Goal: Task Accomplishment & Management: Use online tool/utility

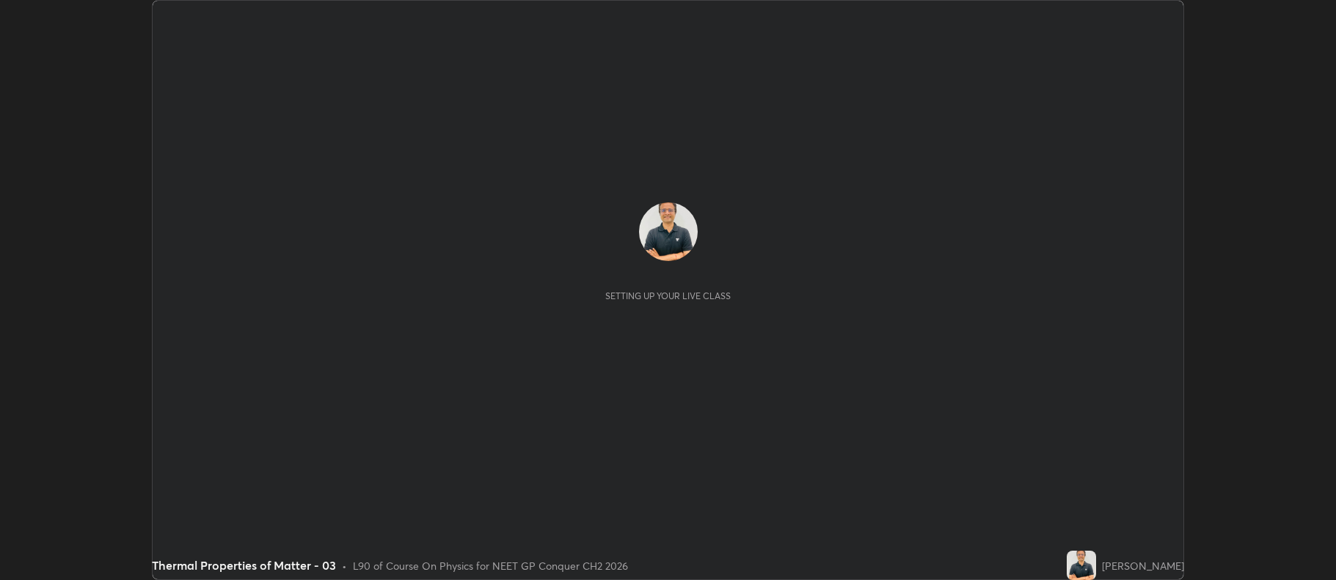
scroll to position [580, 1335]
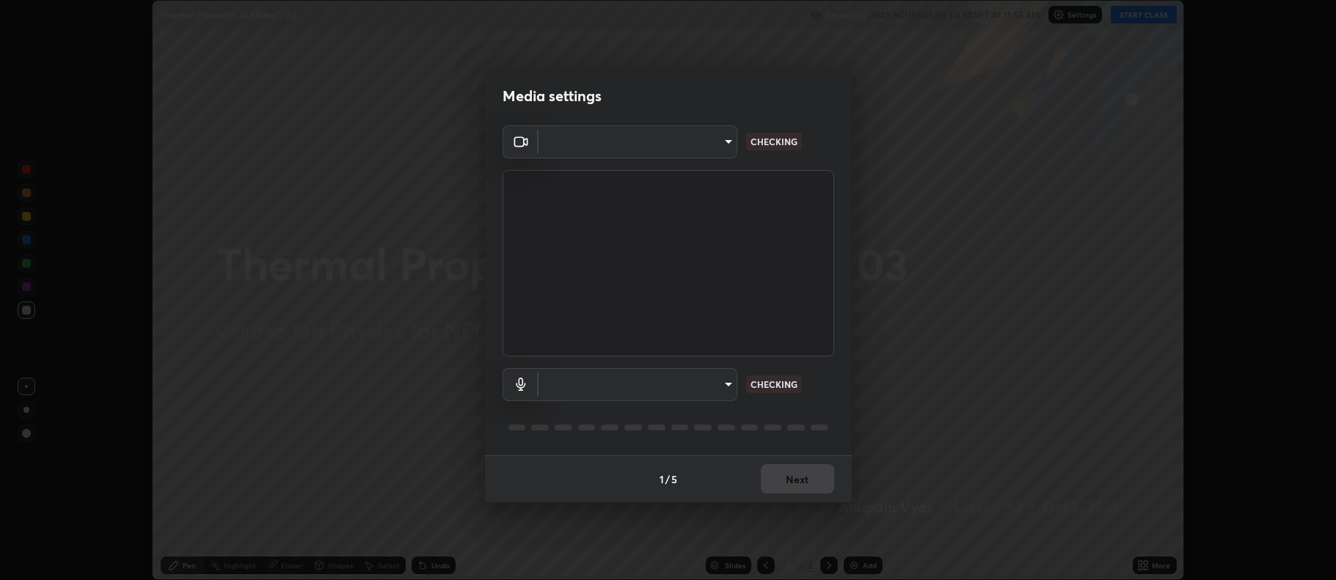
type input "f456938f2a3656198887c4fa7753b4067914b3ef781e46197b778b79941f4727"
type input "default"
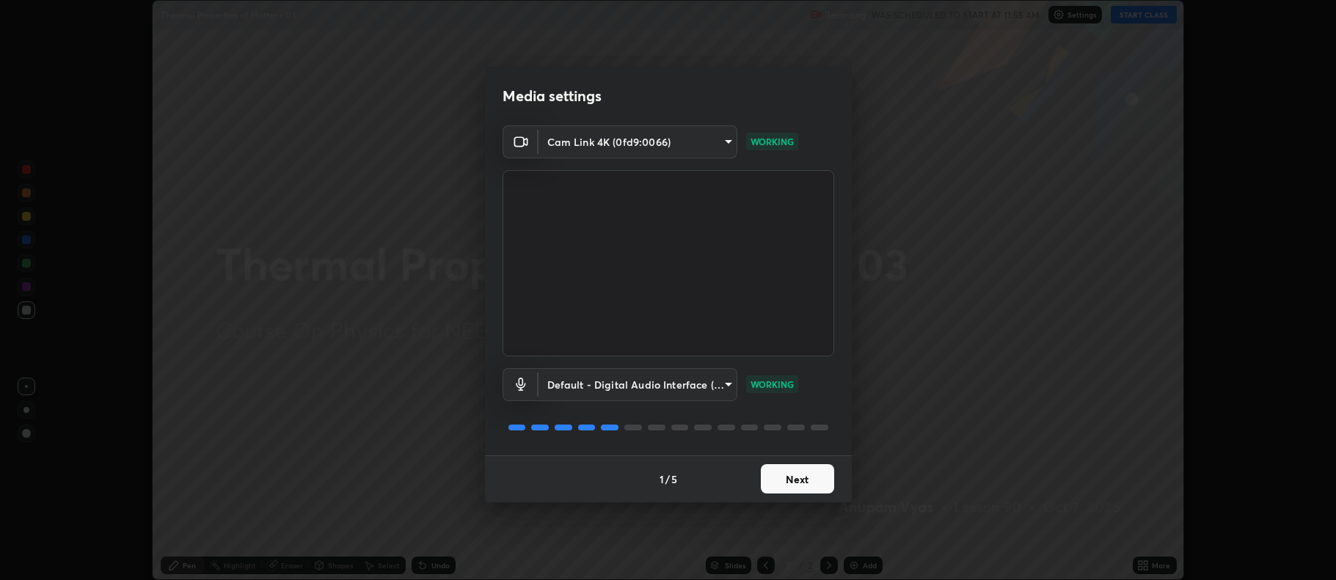
click at [798, 478] on button "Next" at bounding box center [797, 478] width 73 height 29
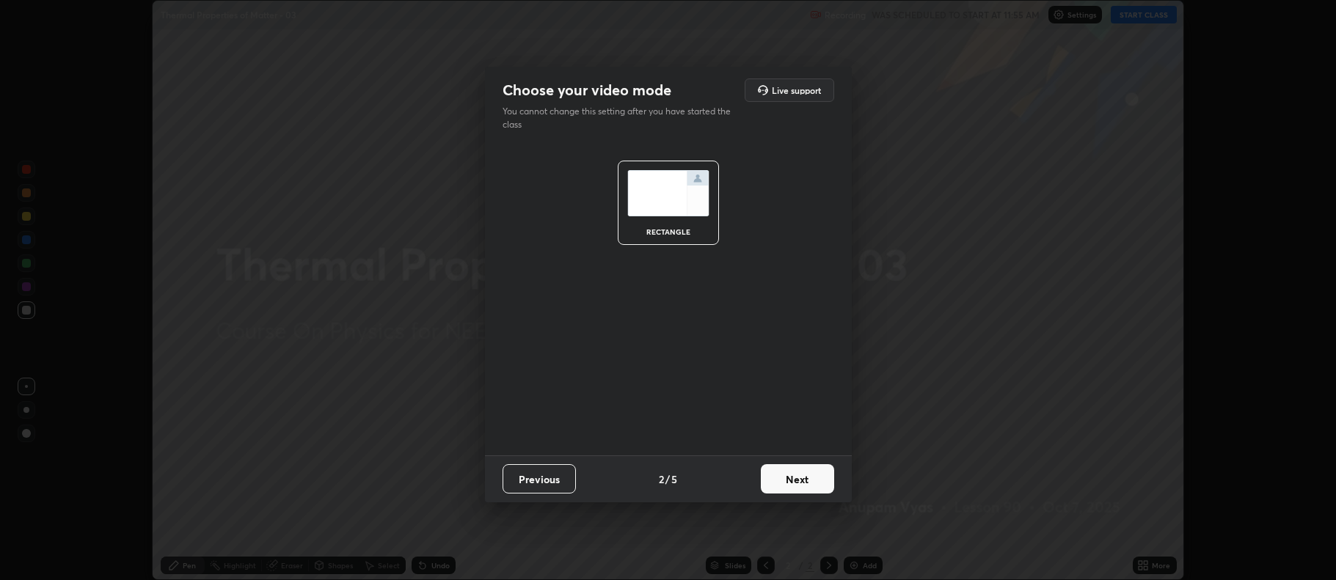
click at [799, 478] on button "Next" at bounding box center [797, 478] width 73 height 29
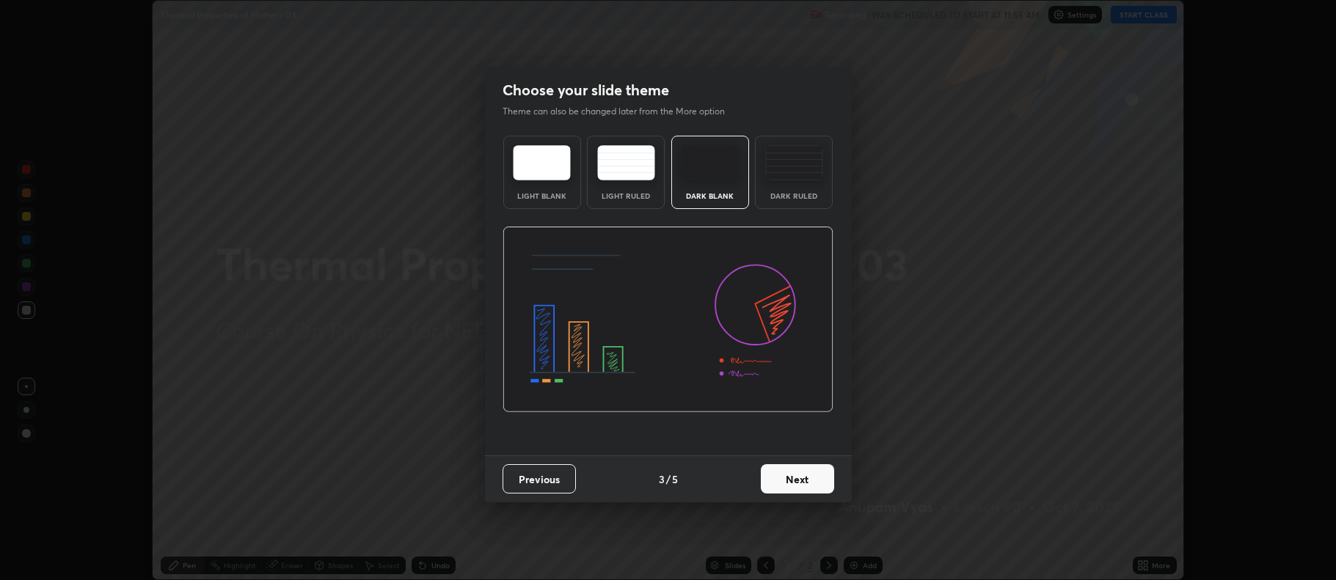
click at [800, 481] on button "Next" at bounding box center [797, 478] width 73 height 29
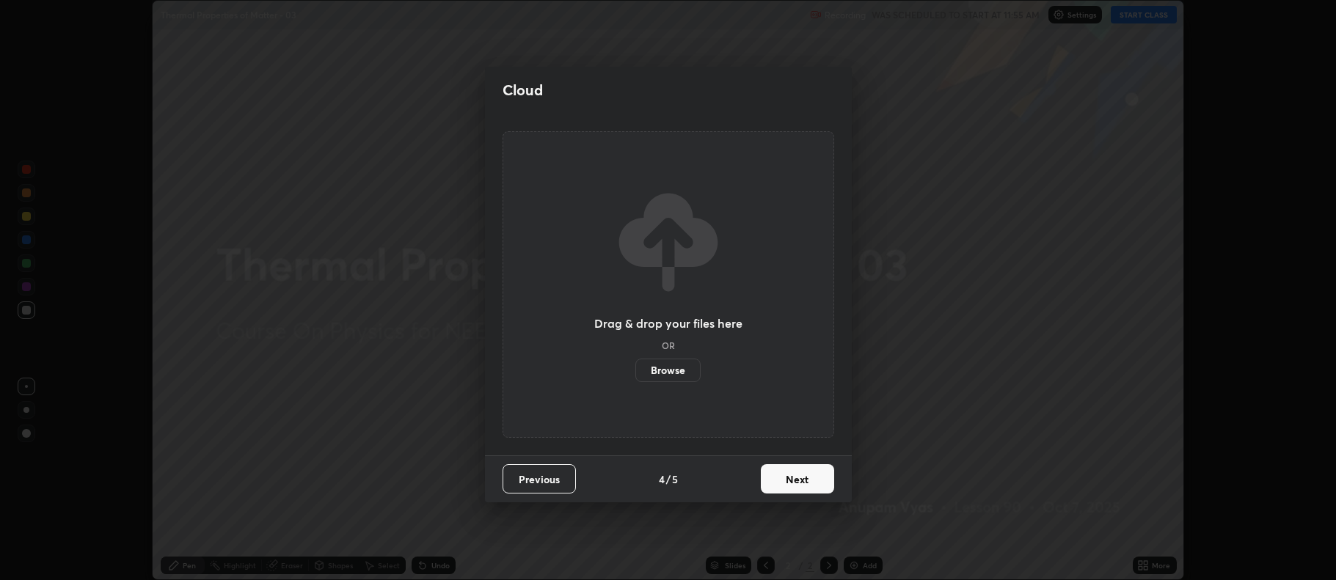
click at [797, 479] on button "Next" at bounding box center [797, 478] width 73 height 29
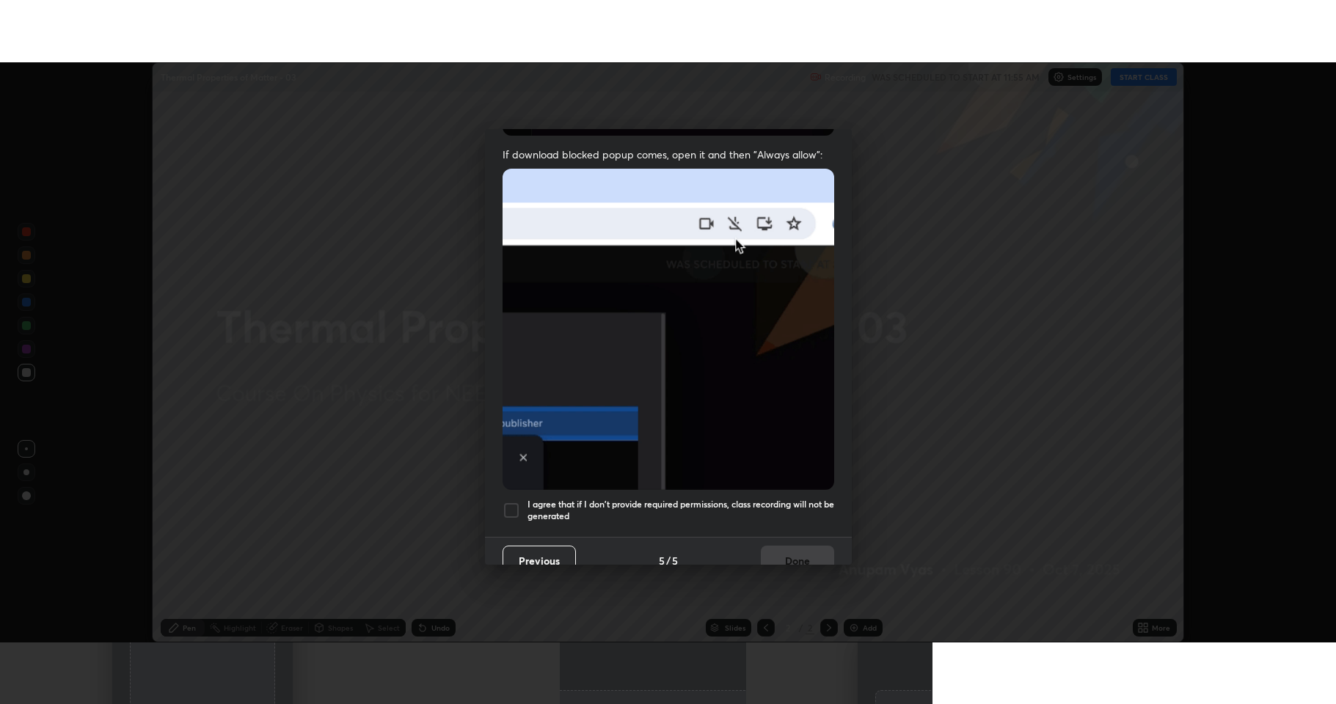
scroll to position [298, 0]
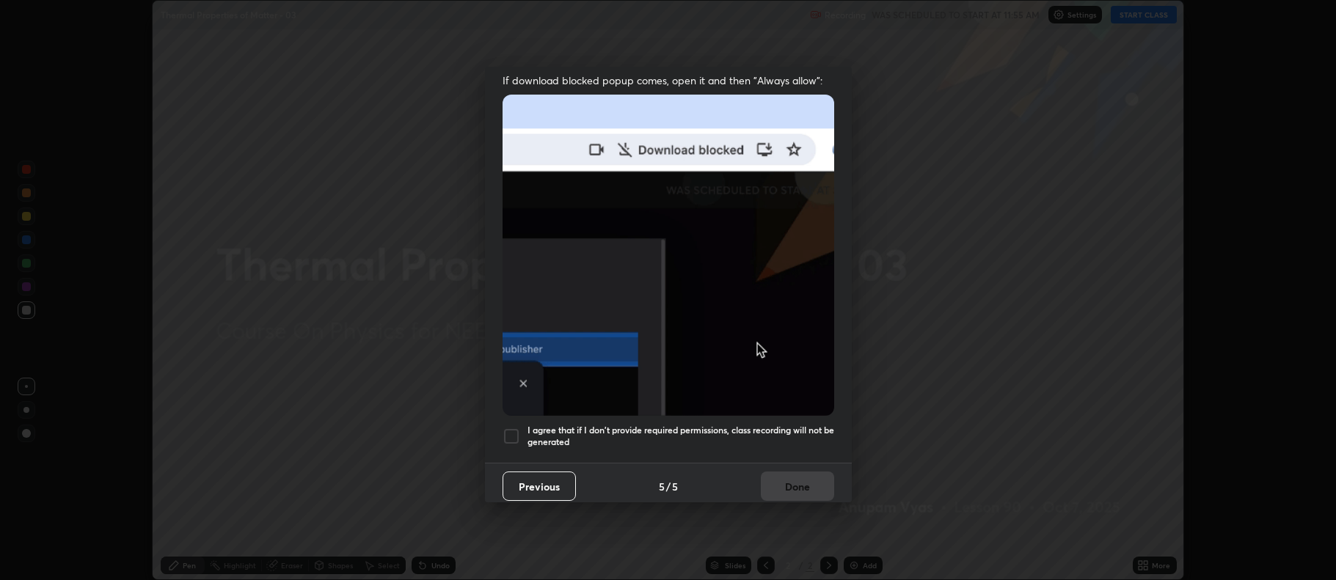
click at [505, 428] on div at bounding box center [512, 437] width 18 height 18
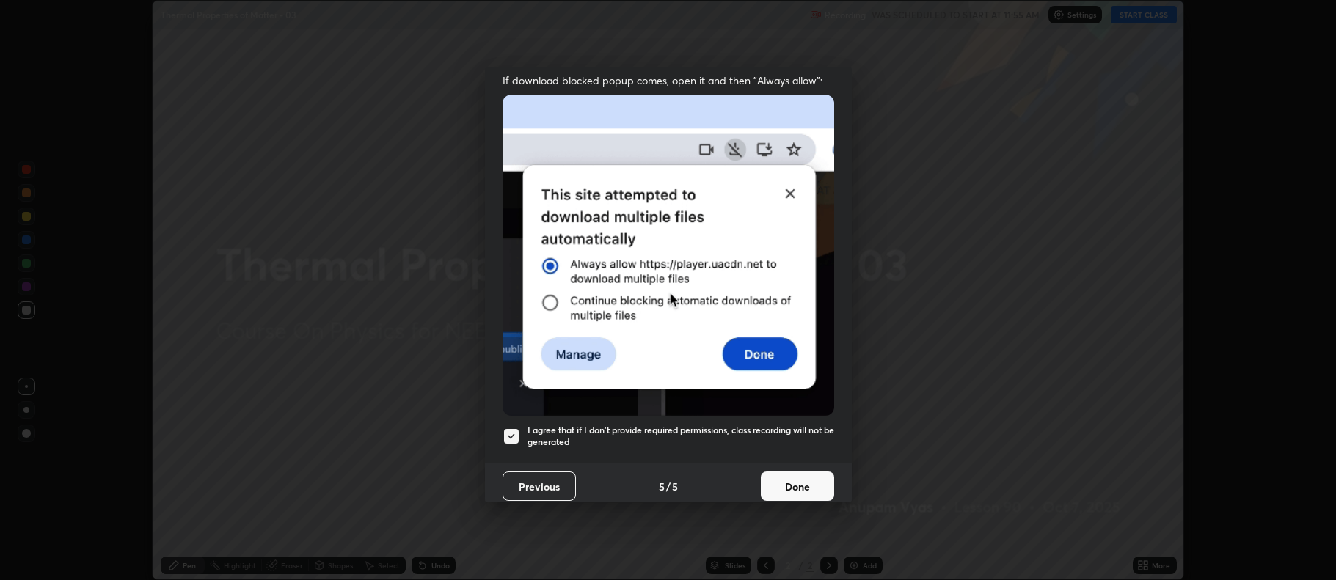
click at [789, 476] on button "Done" at bounding box center [797, 486] width 73 height 29
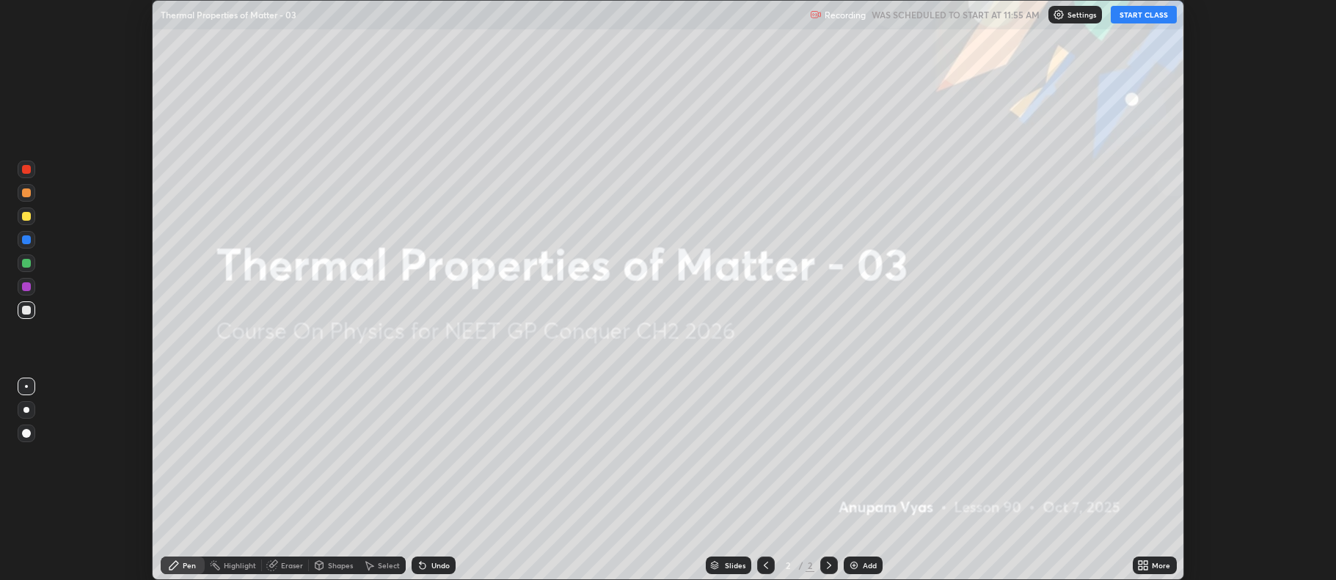
click at [1140, 16] on button "START CLASS" at bounding box center [1144, 15] width 66 height 18
click at [1146, 563] on icon at bounding box center [1147, 563] width 4 height 4
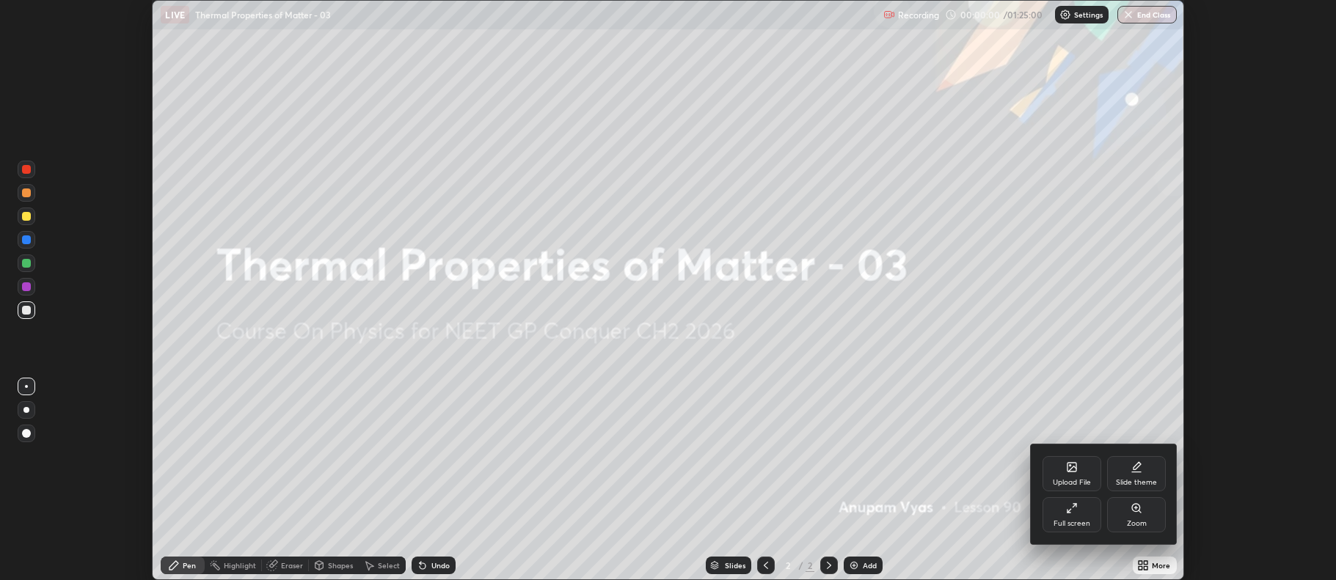
click at [1069, 511] on icon at bounding box center [1070, 511] width 4 height 4
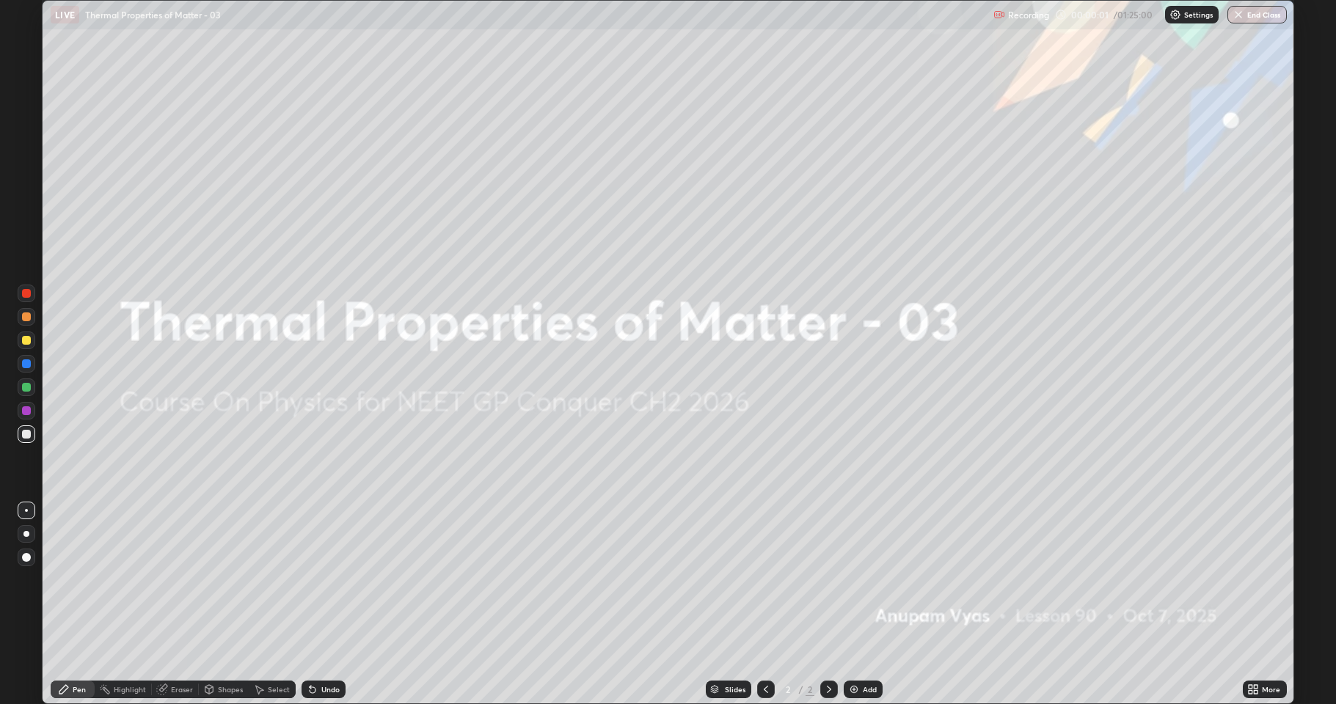
scroll to position [704, 1336]
click at [864, 580] on div "Add" at bounding box center [870, 689] width 14 height 7
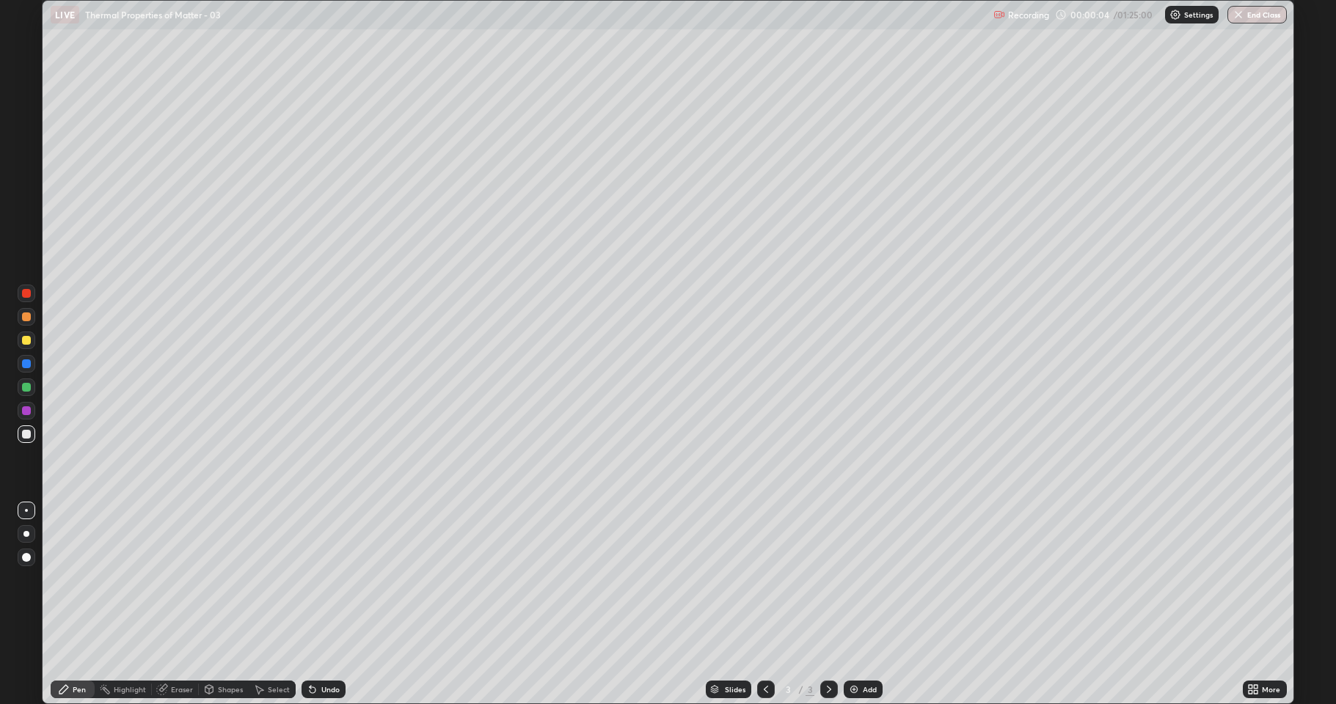
click at [27, 536] on div at bounding box center [26, 534] width 6 height 6
click at [29, 561] on div at bounding box center [27, 558] width 18 height 18
click at [23, 533] on div at bounding box center [27, 534] width 18 height 18
click at [183, 580] on div "Eraser" at bounding box center [175, 690] width 47 height 18
click at [68, 580] on div "Pen" at bounding box center [73, 689] width 44 height 29
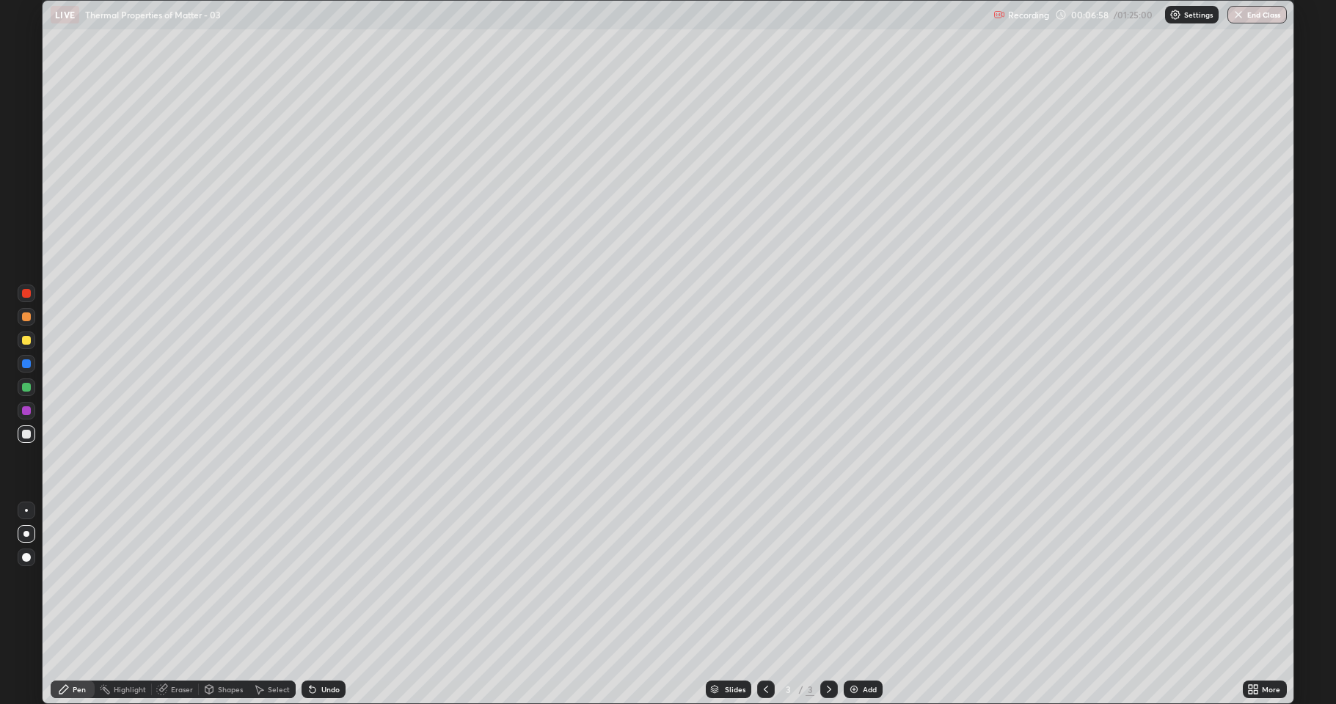
click at [863, 580] on div "Add" at bounding box center [870, 689] width 14 height 7
click at [181, 580] on div "Eraser" at bounding box center [182, 689] width 22 height 7
click at [83, 580] on div "Pen" at bounding box center [79, 689] width 13 height 7
click at [863, 580] on div "Add" at bounding box center [870, 689] width 14 height 7
click at [27, 343] on div at bounding box center [26, 340] width 9 height 9
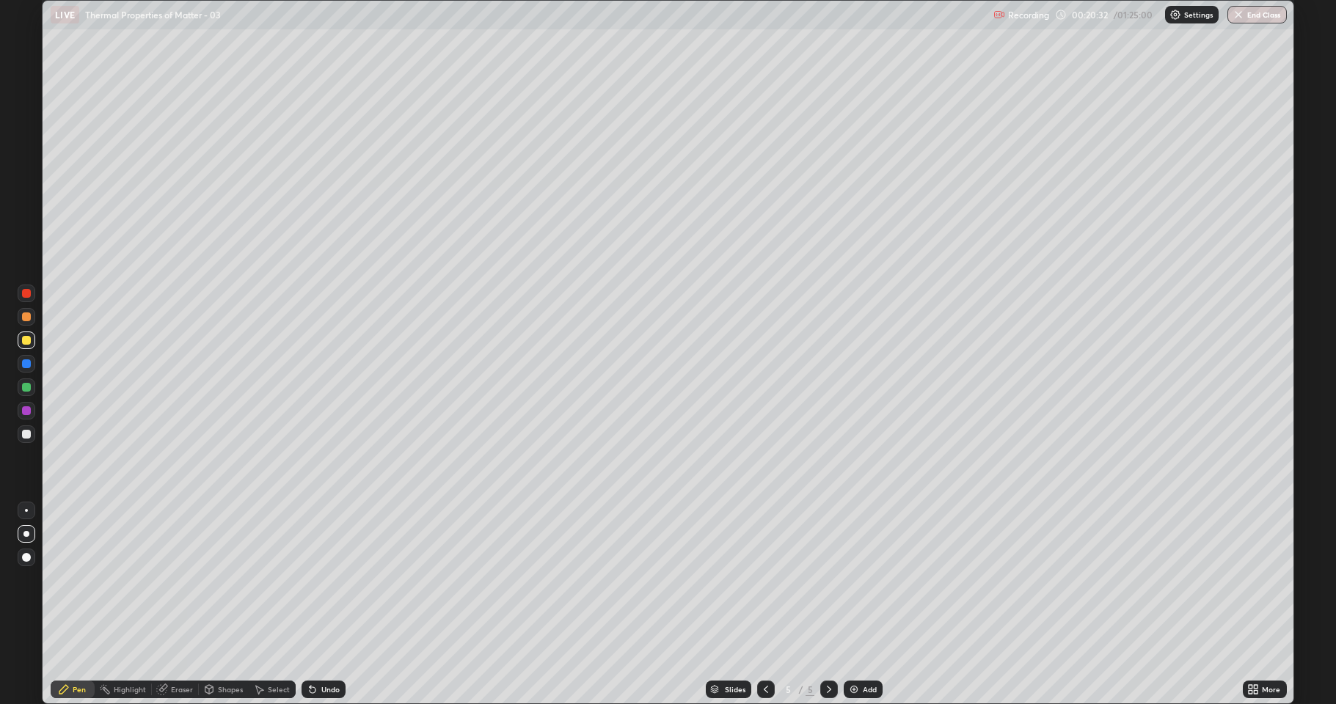
click at [29, 434] on div at bounding box center [26, 434] width 9 height 9
click at [329, 580] on div "Undo" at bounding box center [330, 689] width 18 height 7
click at [326, 580] on div "Undo" at bounding box center [324, 690] width 44 height 18
click at [327, 580] on div "Undo" at bounding box center [324, 690] width 44 height 18
click at [325, 580] on div "Undo" at bounding box center [321, 689] width 50 height 29
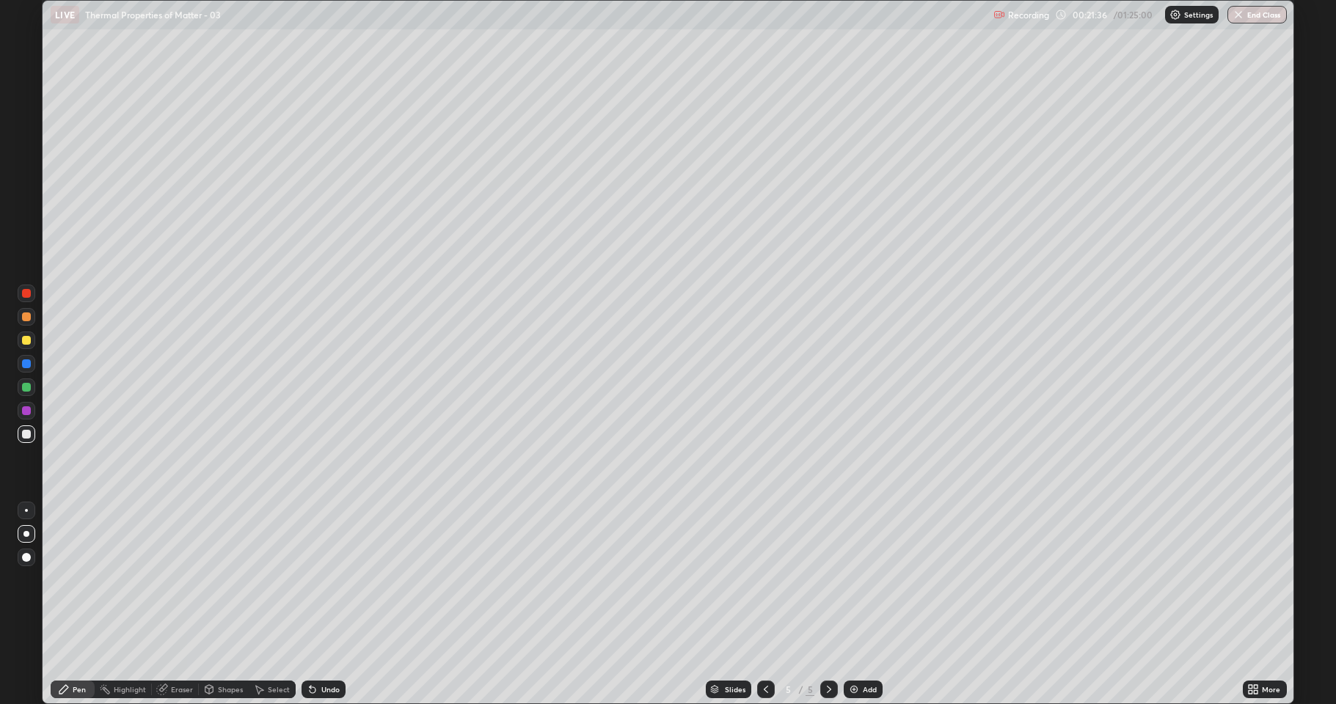
click at [220, 580] on div "Shapes" at bounding box center [230, 689] width 25 height 7
click at [176, 580] on div "Eraser" at bounding box center [182, 689] width 22 height 7
click at [82, 580] on div "Pen" at bounding box center [73, 690] width 44 height 18
click at [179, 580] on div "Eraser" at bounding box center [182, 689] width 22 height 7
click at [73, 580] on div "Pen" at bounding box center [79, 689] width 13 height 7
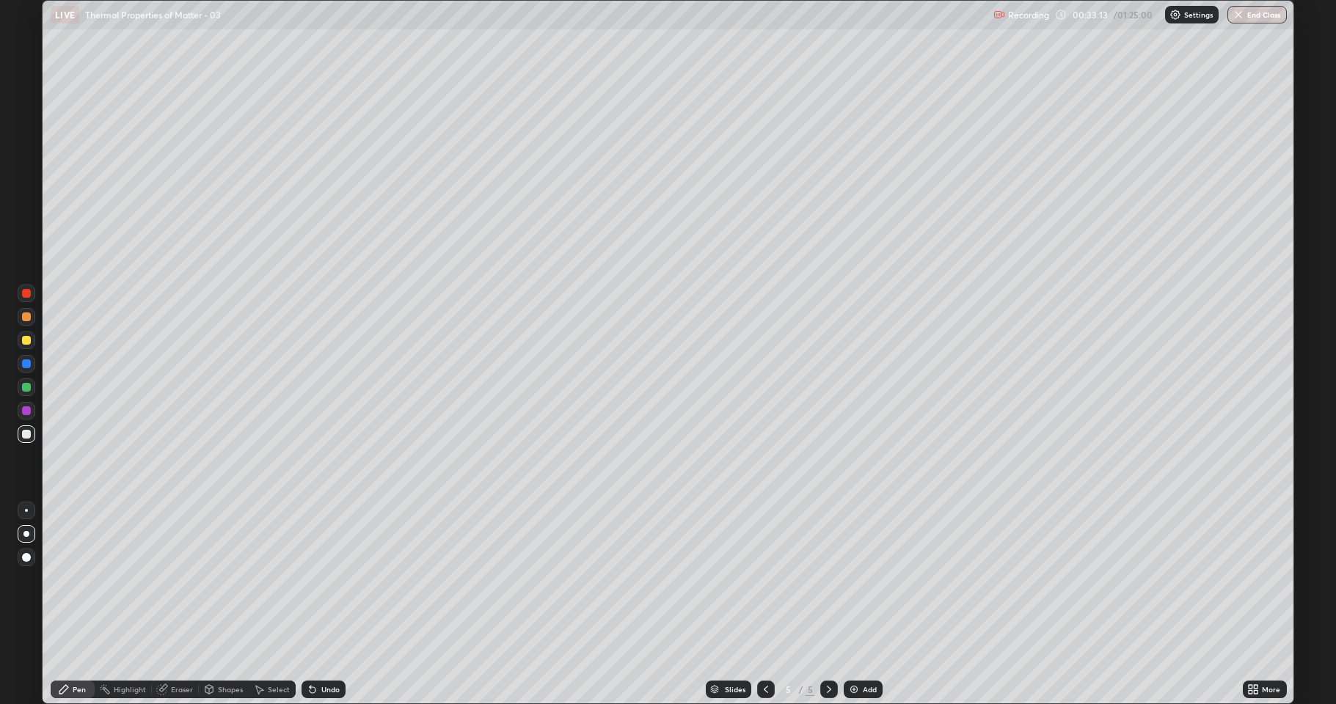
click at [866, 580] on div "Add" at bounding box center [870, 689] width 14 height 7
click at [326, 580] on div "Undo" at bounding box center [330, 689] width 18 height 7
click at [325, 580] on div "Undo" at bounding box center [330, 689] width 18 height 7
click at [325, 580] on div "Undo" at bounding box center [324, 690] width 44 height 18
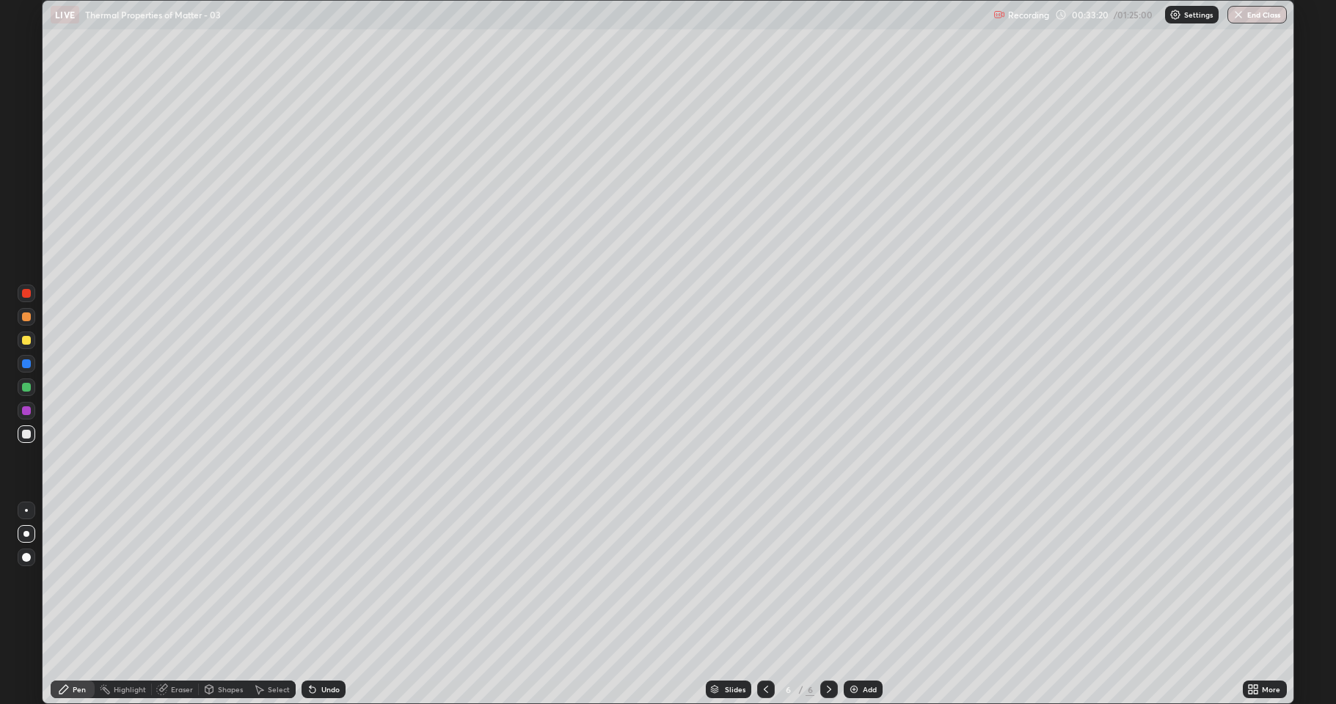
click at [330, 580] on div "Undo" at bounding box center [324, 690] width 44 height 18
click at [864, 580] on div "Add" at bounding box center [870, 689] width 14 height 7
click at [29, 342] on div at bounding box center [26, 340] width 9 height 9
click at [24, 432] on div at bounding box center [26, 434] width 9 height 9
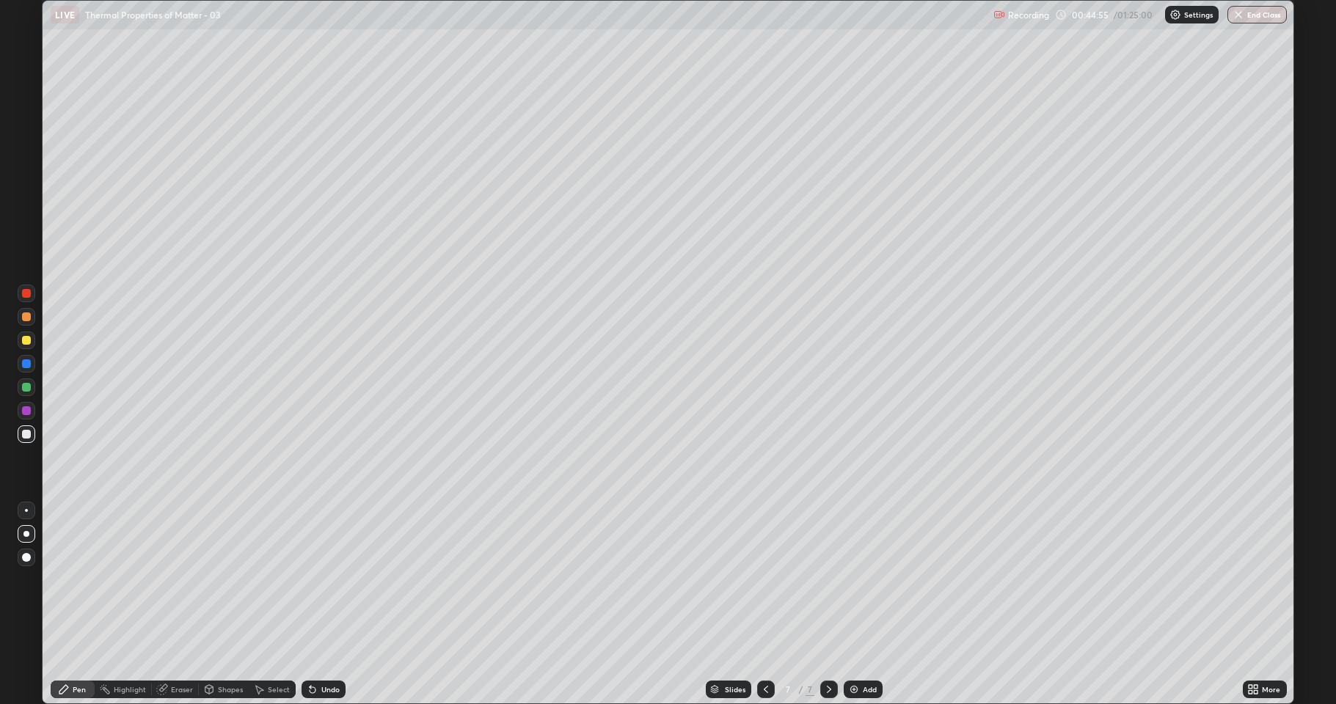
click at [329, 580] on div "Undo" at bounding box center [330, 689] width 18 height 7
click at [866, 580] on div "Add" at bounding box center [870, 689] width 14 height 7
click at [225, 580] on div "Shapes" at bounding box center [230, 689] width 25 height 7
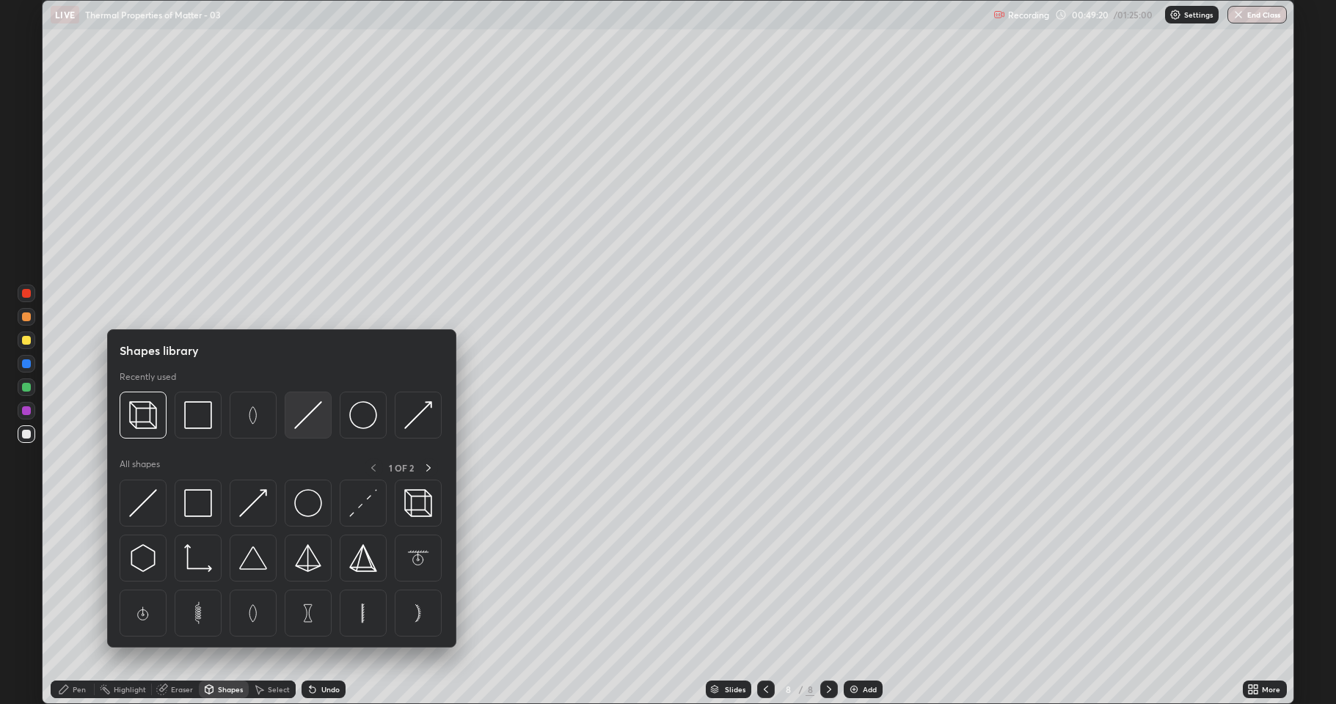
click at [304, 423] on img at bounding box center [308, 415] width 28 height 28
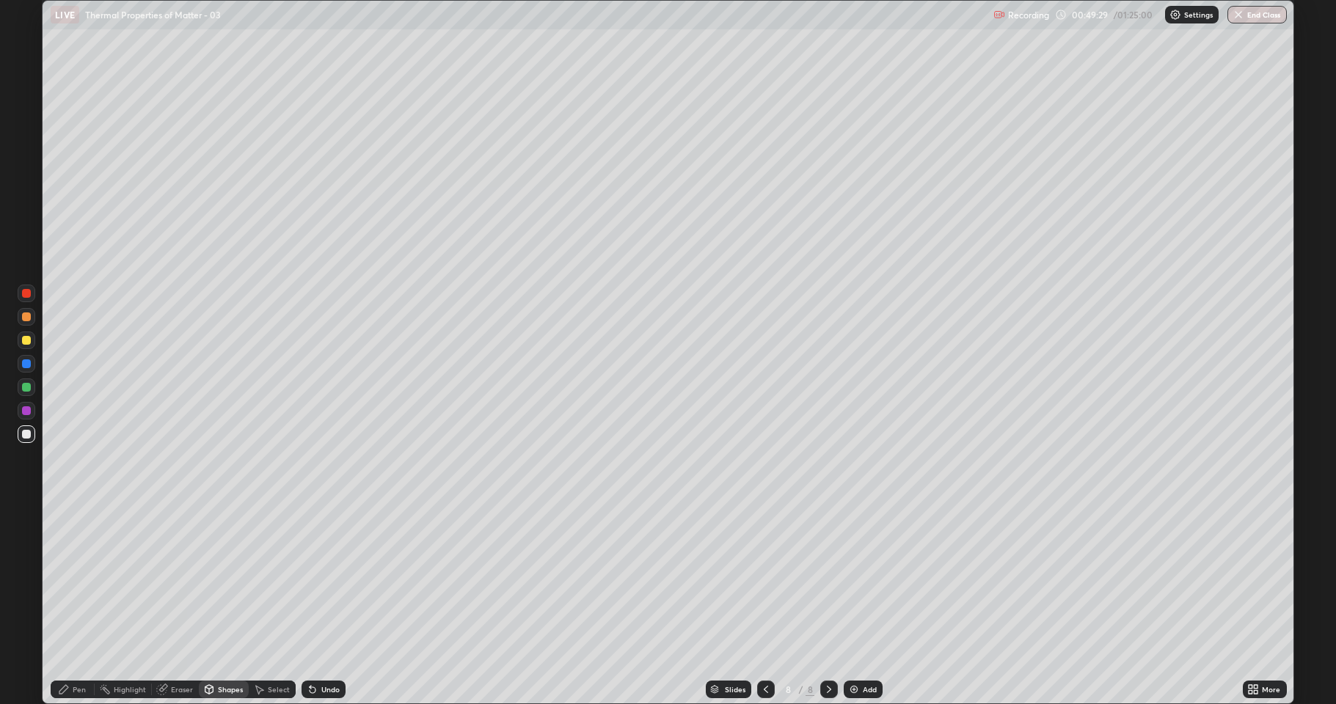
click at [82, 580] on div "Pen" at bounding box center [79, 689] width 13 height 7
click at [323, 580] on div "Undo" at bounding box center [330, 689] width 18 height 7
click at [228, 580] on div "Shapes" at bounding box center [230, 689] width 25 height 7
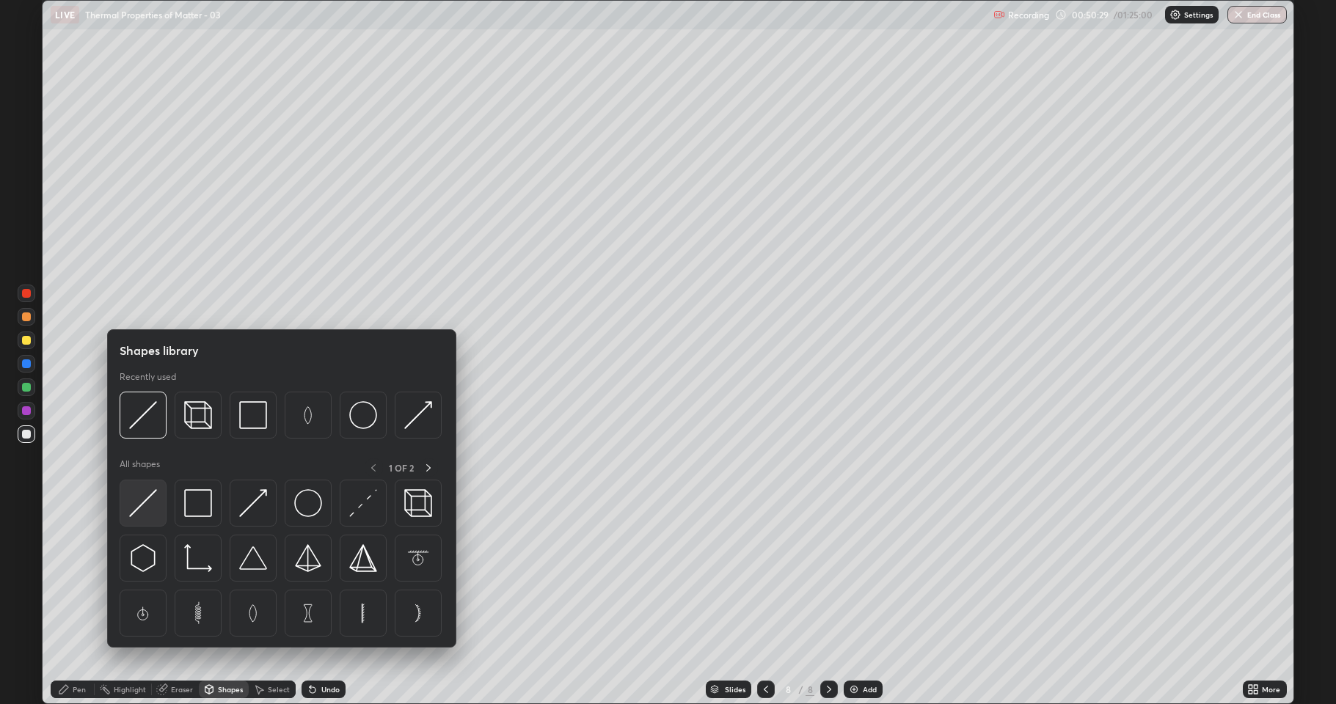
click at [144, 505] on img at bounding box center [143, 503] width 28 height 28
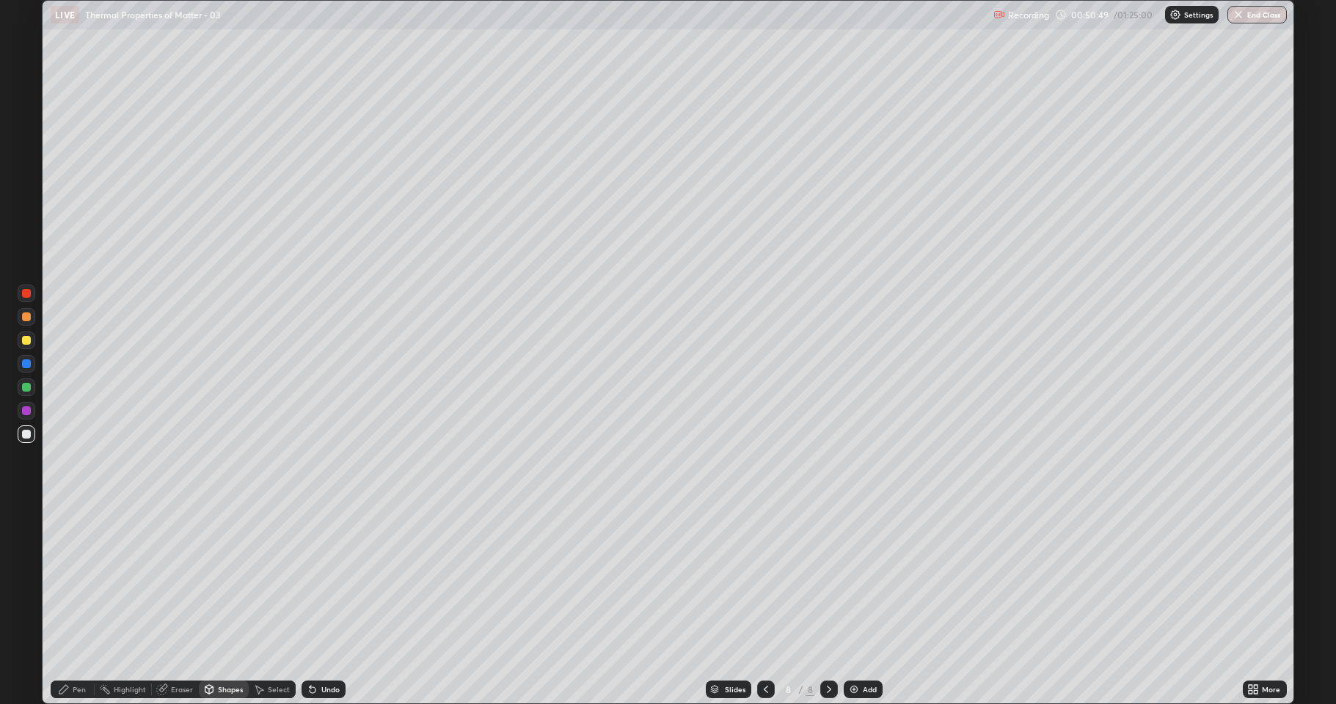
click at [82, 580] on div "Pen" at bounding box center [73, 690] width 44 height 18
click at [23, 342] on div at bounding box center [26, 340] width 9 height 9
click at [729, 580] on div "Slides" at bounding box center [735, 689] width 21 height 7
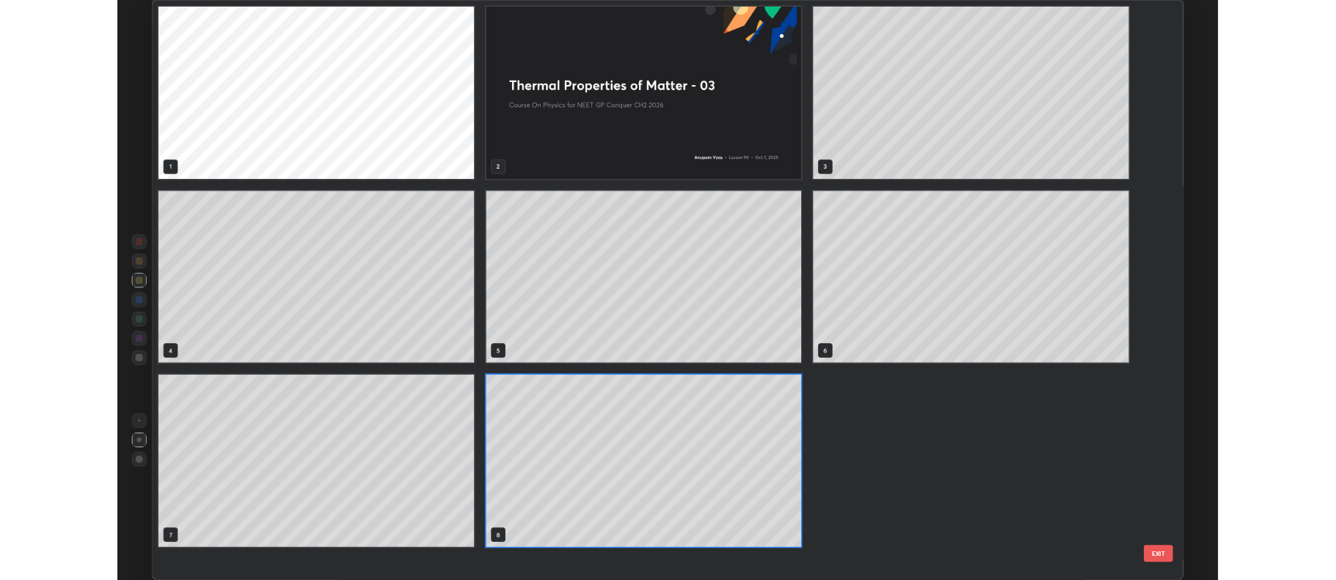
scroll to position [698, 1244]
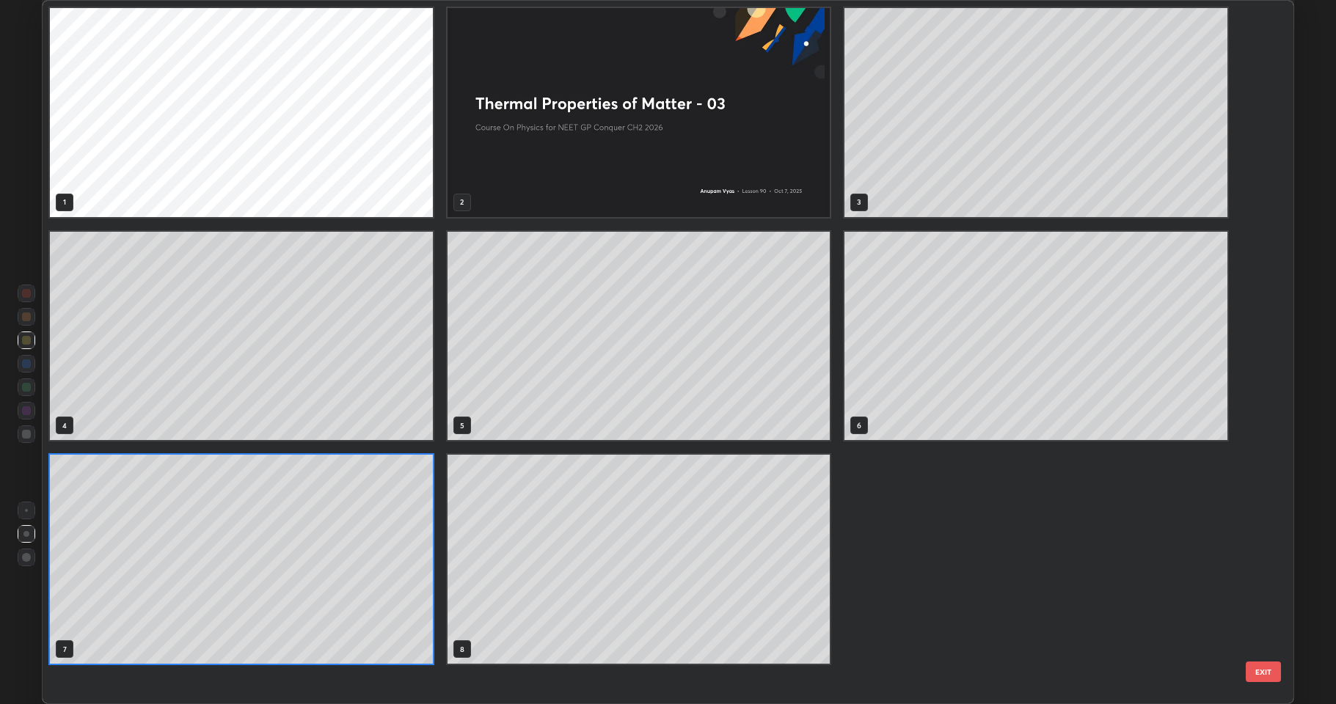
click at [1266, 580] on button "EXIT" at bounding box center [1263, 672] width 35 height 21
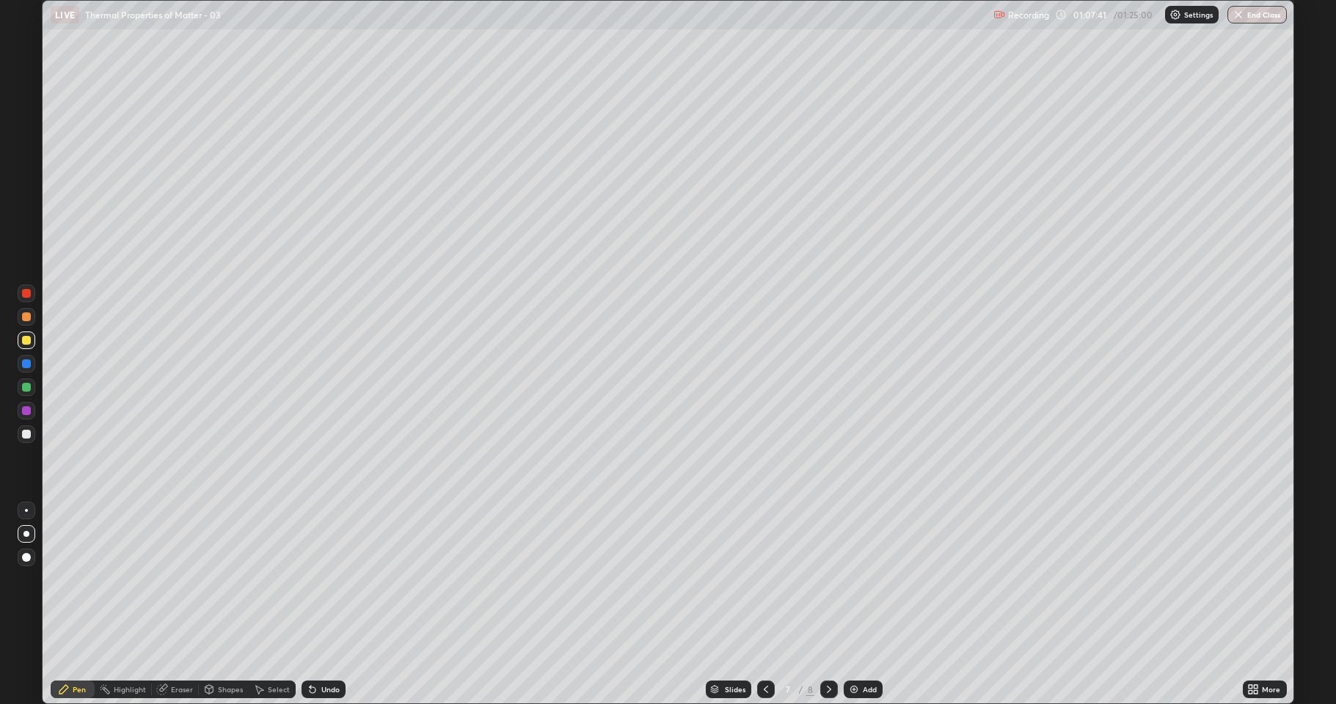
click at [868, 580] on div "Add" at bounding box center [870, 689] width 14 height 7
click at [26, 440] on div at bounding box center [27, 435] width 18 height 18
click at [326, 580] on div "Undo" at bounding box center [330, 689] width 18 height 7
click at [325, 580] on div "Undo" at bounding box center [324, 690] width 44 height 18
click at [23, 338] on div at bounding box center [26, 340] width 9 height 9
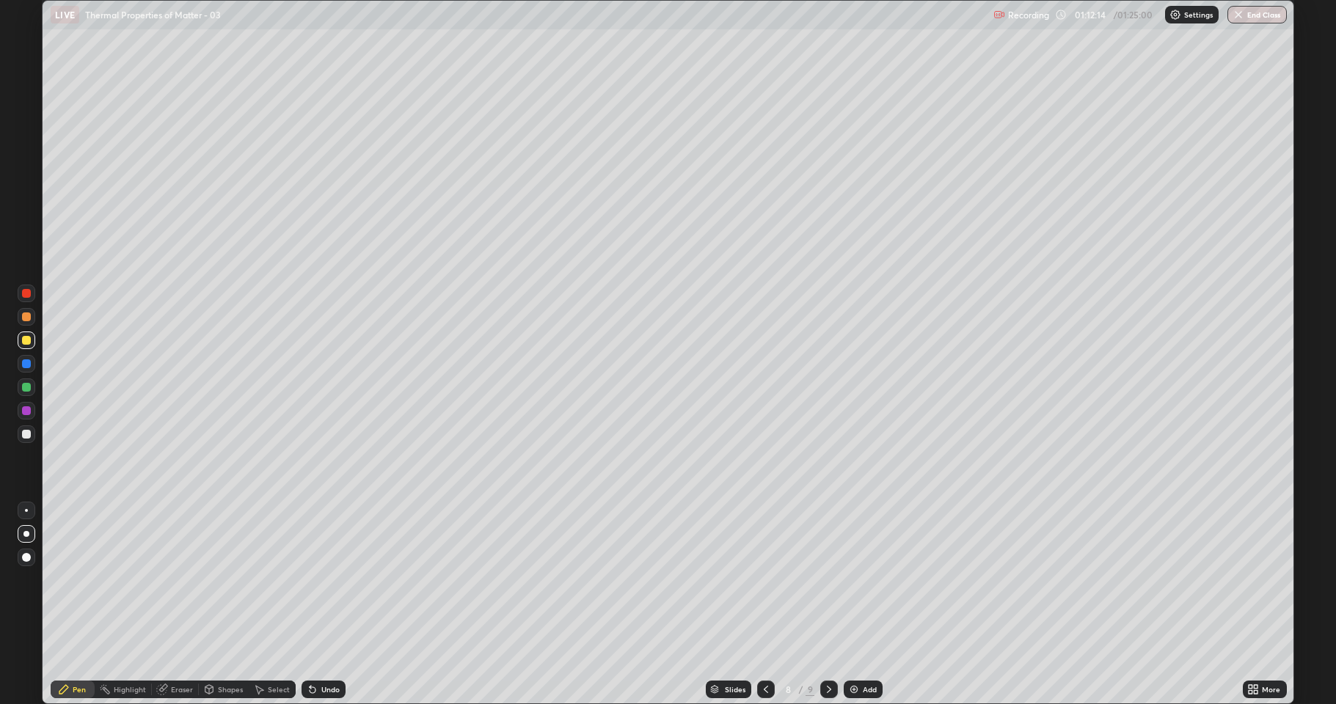
click at [828, 580] on icon at bounding box center [829, 690] width 12 height 12
click at [865, 580] on div "Add" at bounding box center [870, 689] width 14 height 7
click at [29, 434] on div at bounding box center [26, 434] width 9 height 9
click at [23, 340] on div at bounding box center [26, 340] width 9 height 9
click at [331, 580] on div "Undo" at bounding box center [330, 689] width 18 height 7
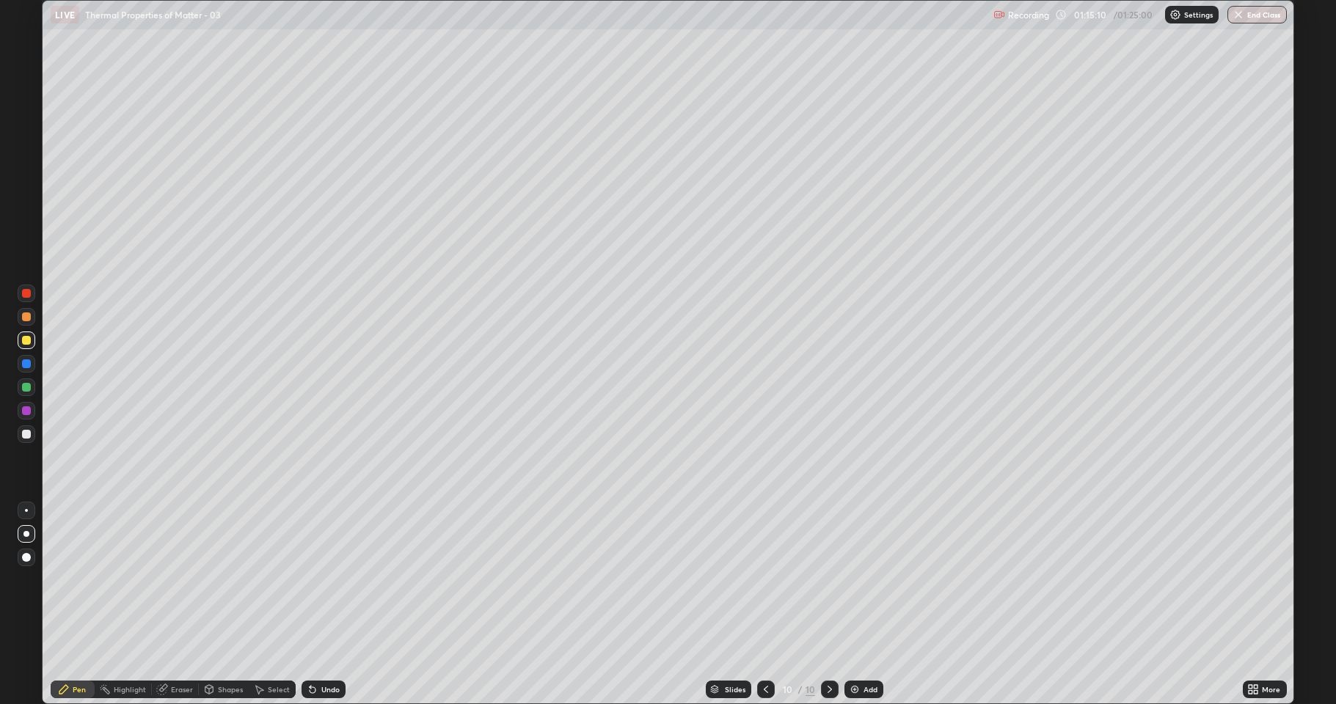
click at [333, 580] on div "Undo" at bounding box center [330, 689] width 18 height 7
click at [332, 580] on div "Undo" at bounding box center [330, 689] width 18 height 7
click at [328, 580] on div "Undo" at bounding box center [330, 689] width 18 height 7
click at [1261, 19] on button "End Class" at bounding box center [1256, 15] width 59 height 18
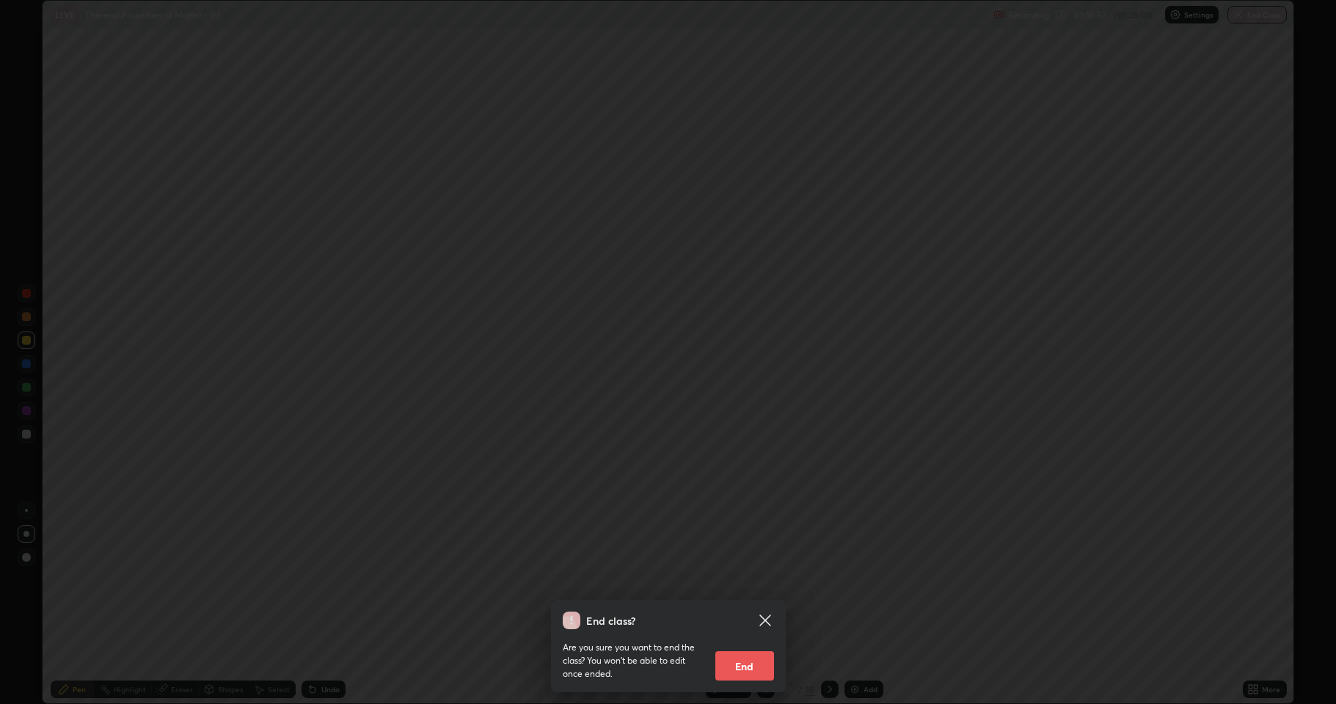
click at [752, 580] on button "End" at bounding box center [744, 666] width 59 height 29
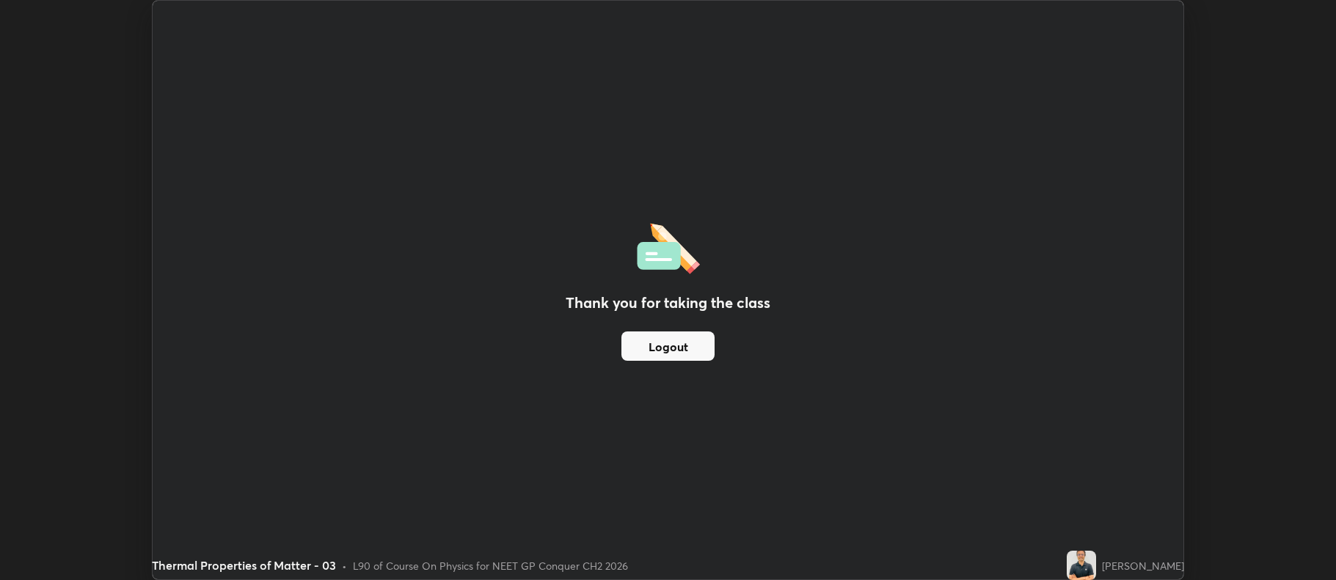
scroll to position [72789, 72033]
